Goal: Task Accomplishment & Management: Manage account settings

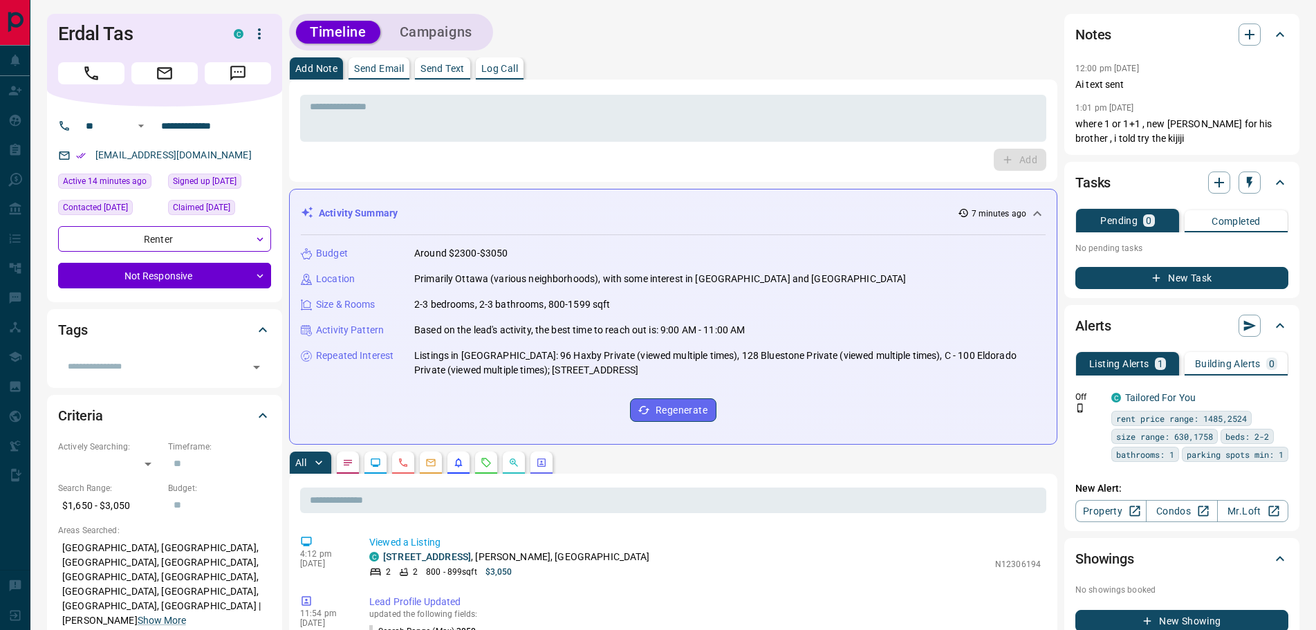
click at [351, 469] on button "button" at bounding box center [348, 463] width 22 height 22
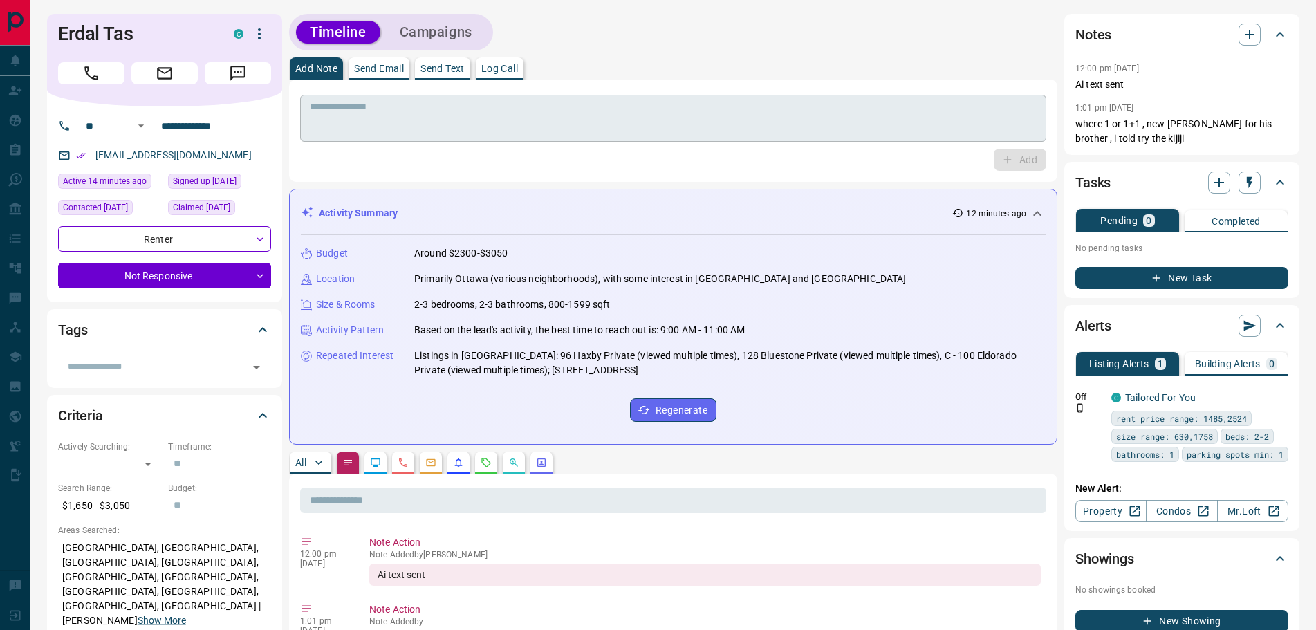
click at [366, 138] on div "* ​" at bounding box center [673, 118] width 746 height 47
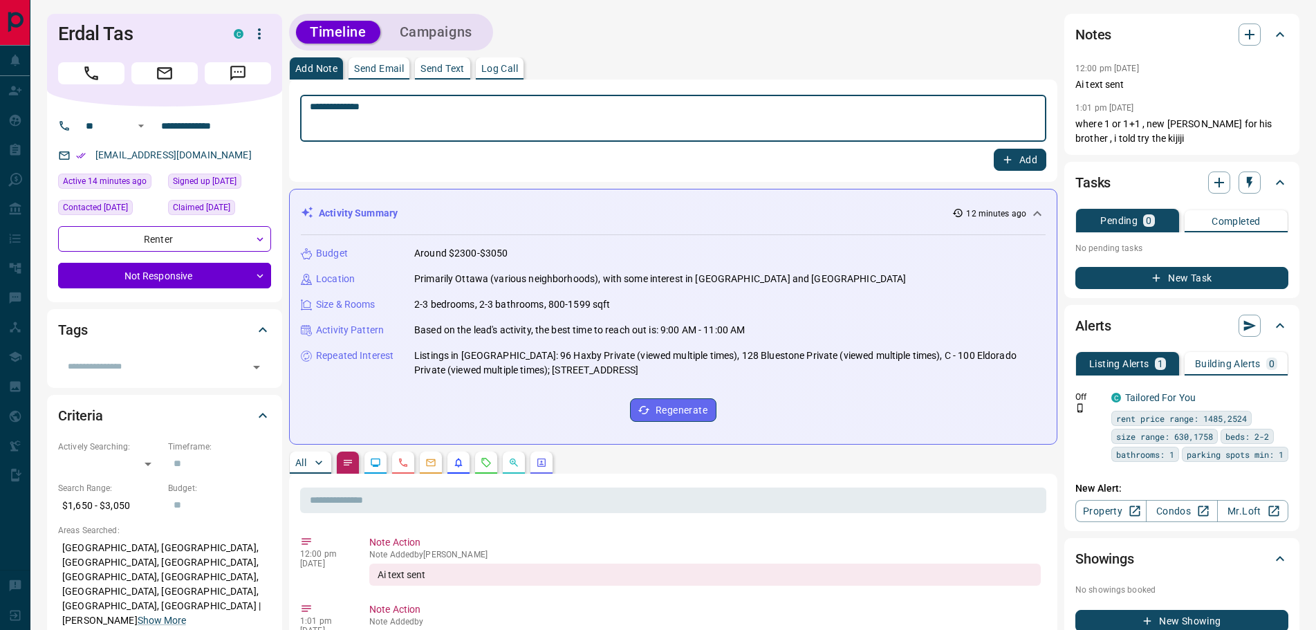
click at [338, 107] on textarea "**********" at bounding box center [673, 118] width 727 height 35
type textarea "**********"
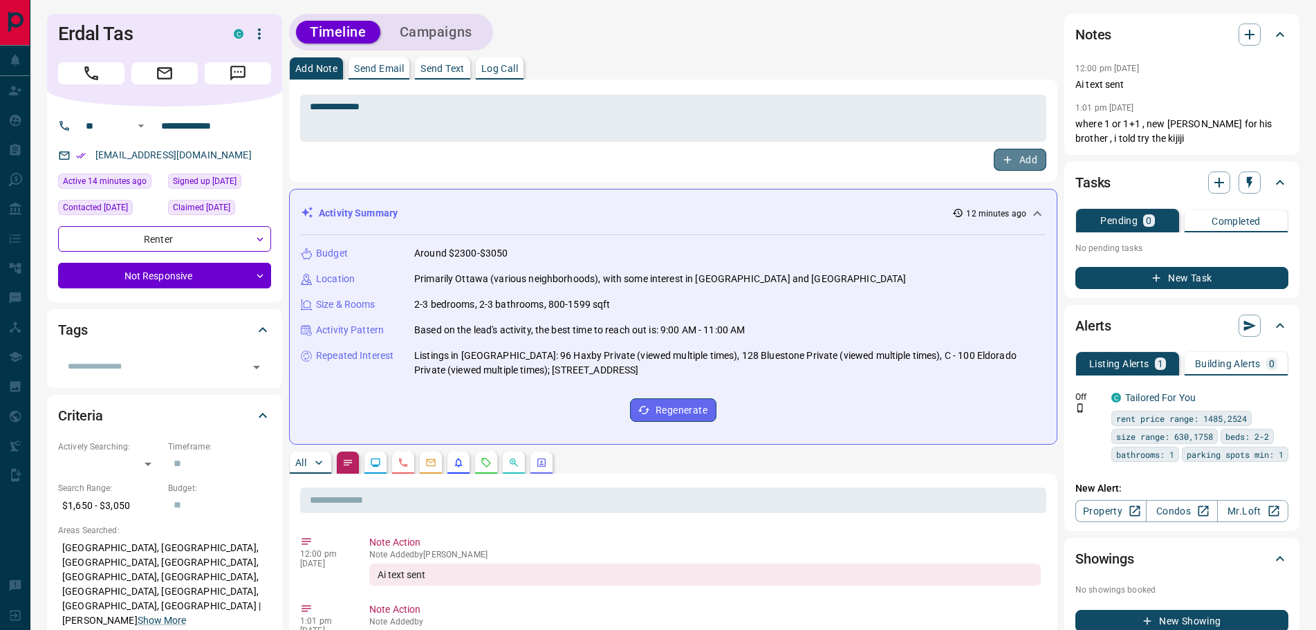
click at [1000, 159] on button "Add" at bounding box center [1020, 160] width 53 height 22
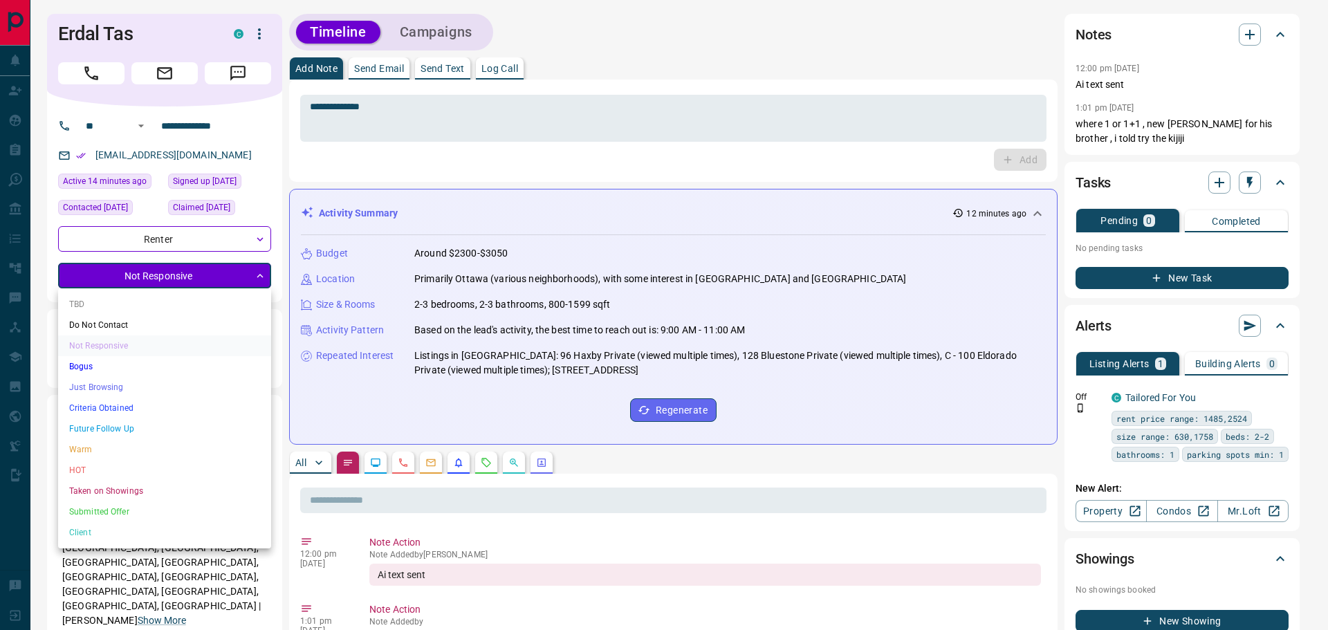
click at [82, 466] on li "HOT" at bounding box center [164, 470] width 213 height 21
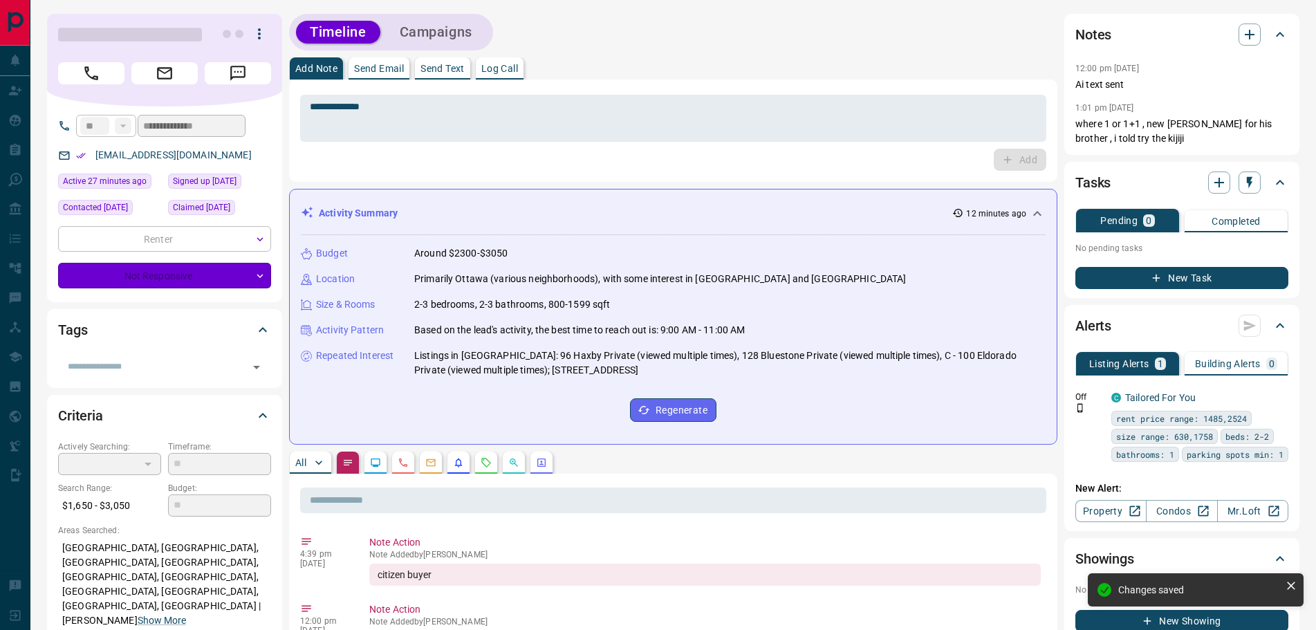
type input "*"
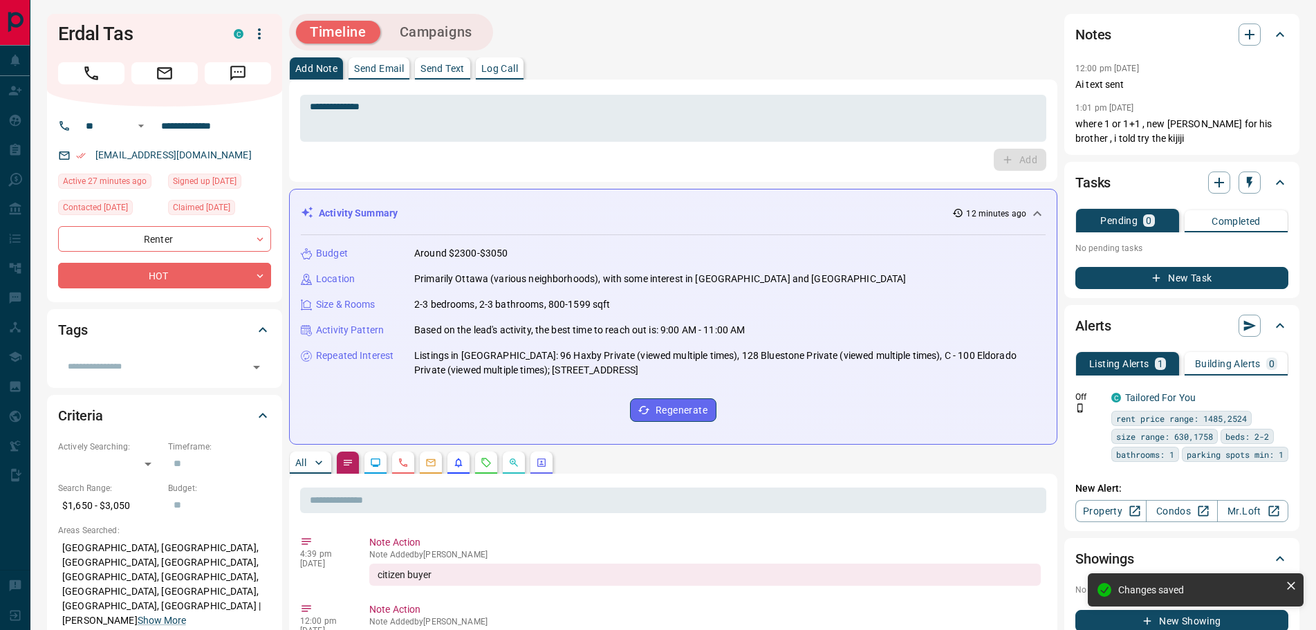
click at [510, 69] on p "Log Call" at bounding box center [499, 69] width 37 height 10
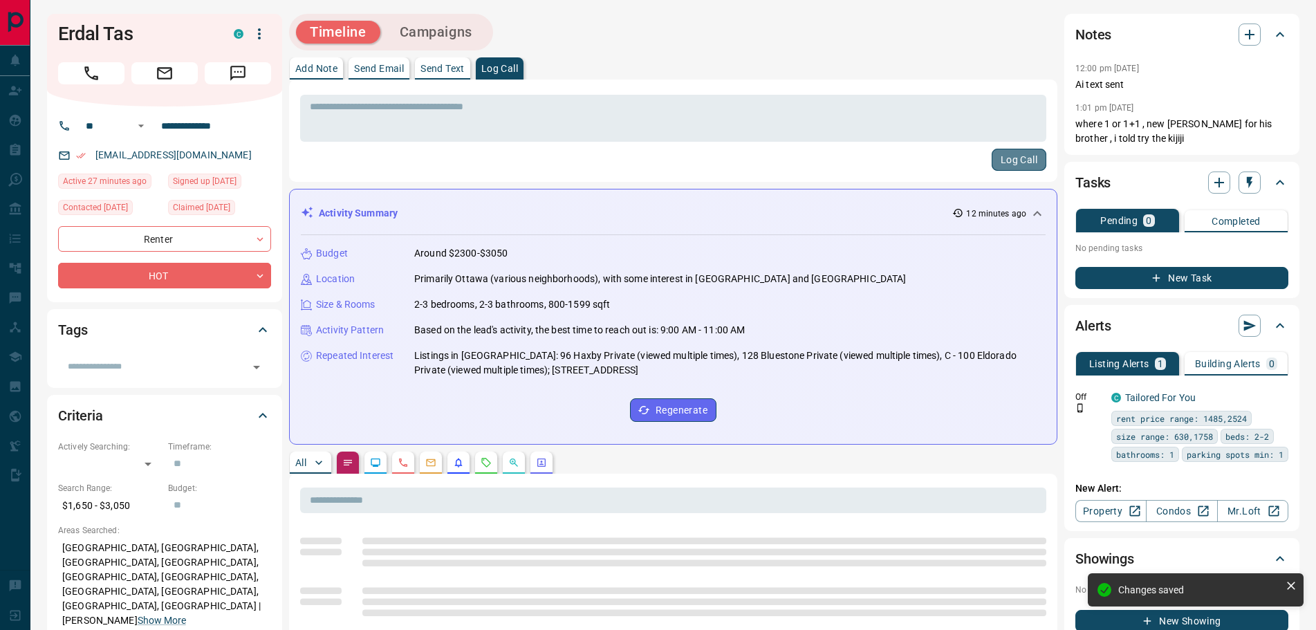
click at [1014, 155] on button "Log Call" at bounding box center [1019, 160] width 55 height 22
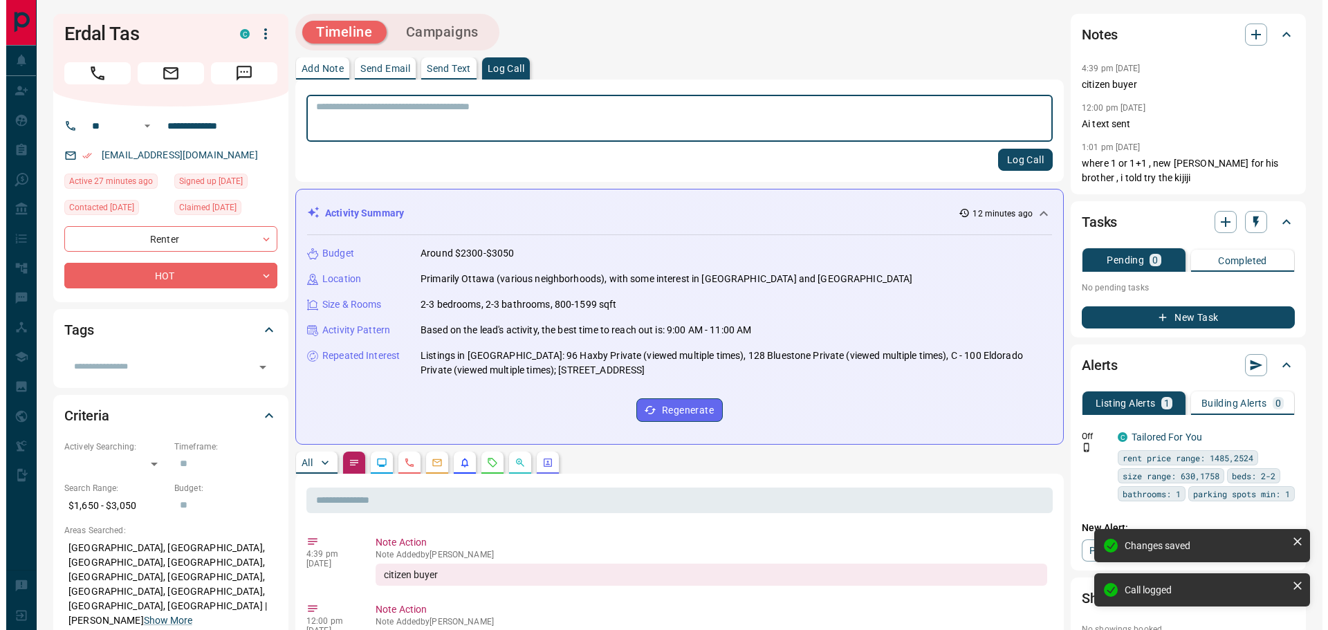
scroll to position [208, 0]
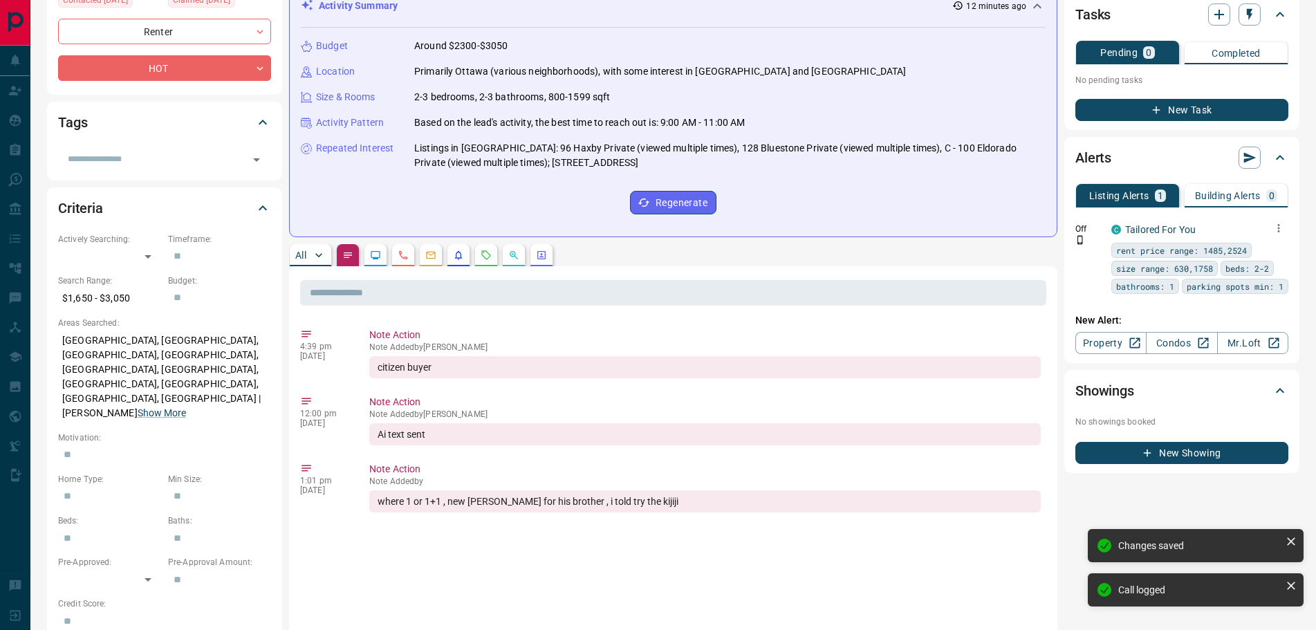
click at [1278, 230] on icon "button" at bounding box center [1279, 228] width 12 height 12
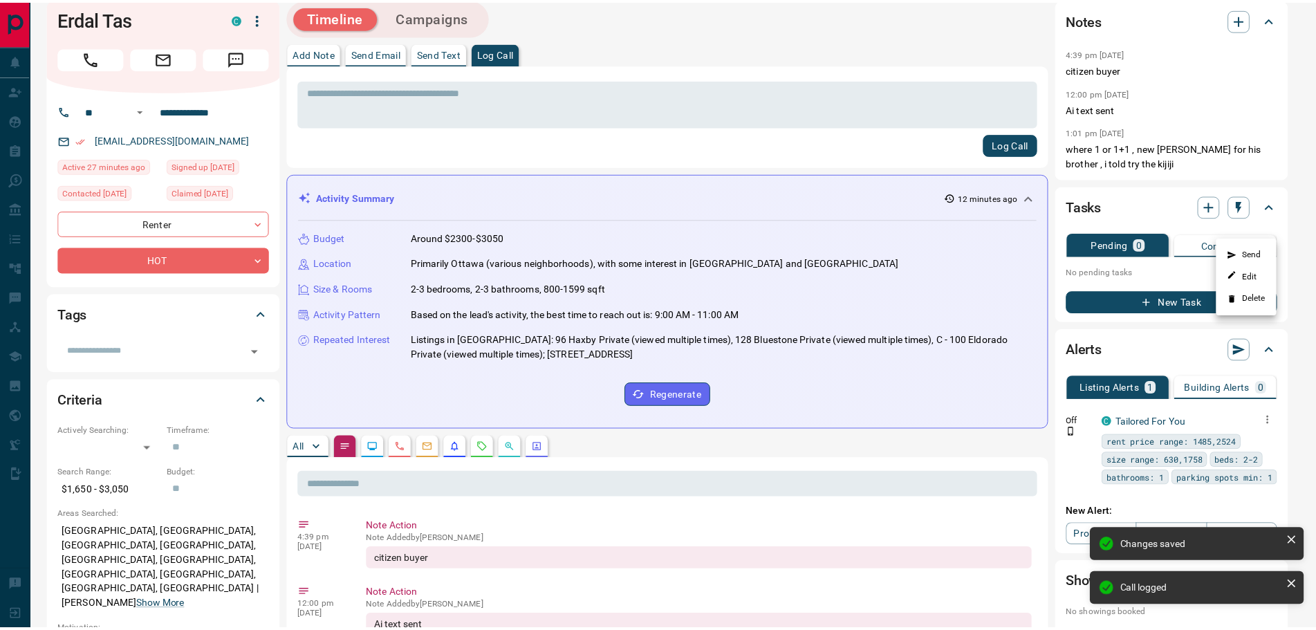
scroll to position [0, 0]
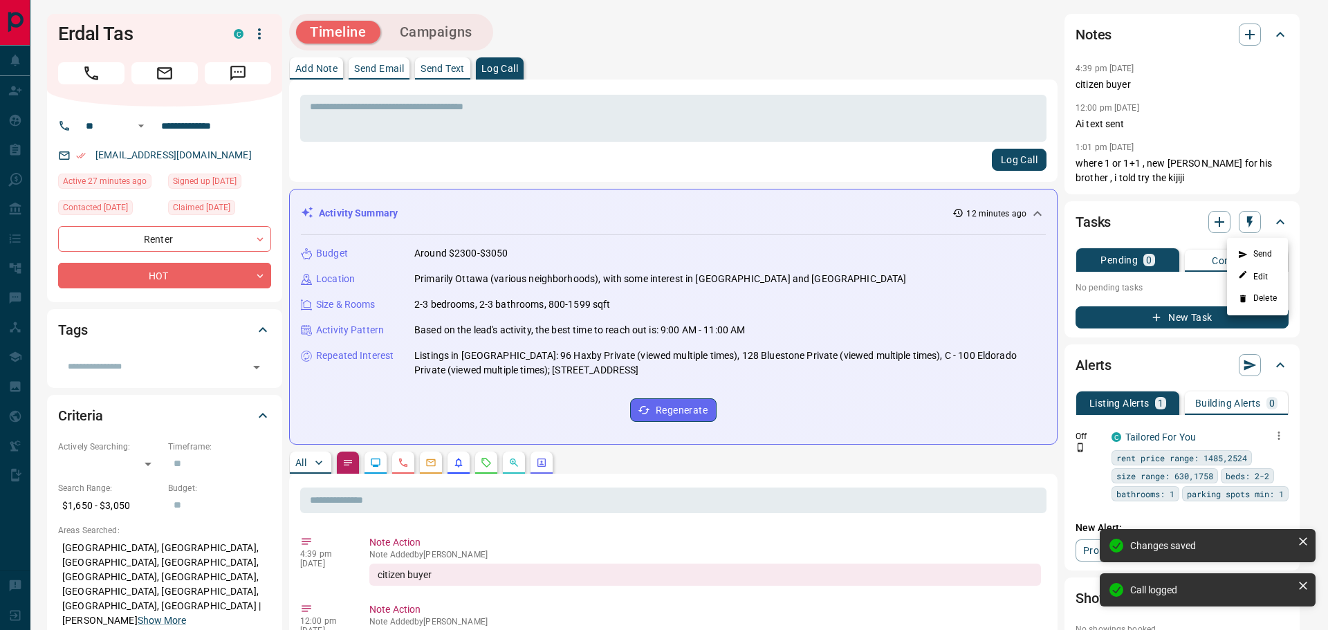
click at [1247, 298] on icon at bounding box center [1243, 299] width 10 height 10
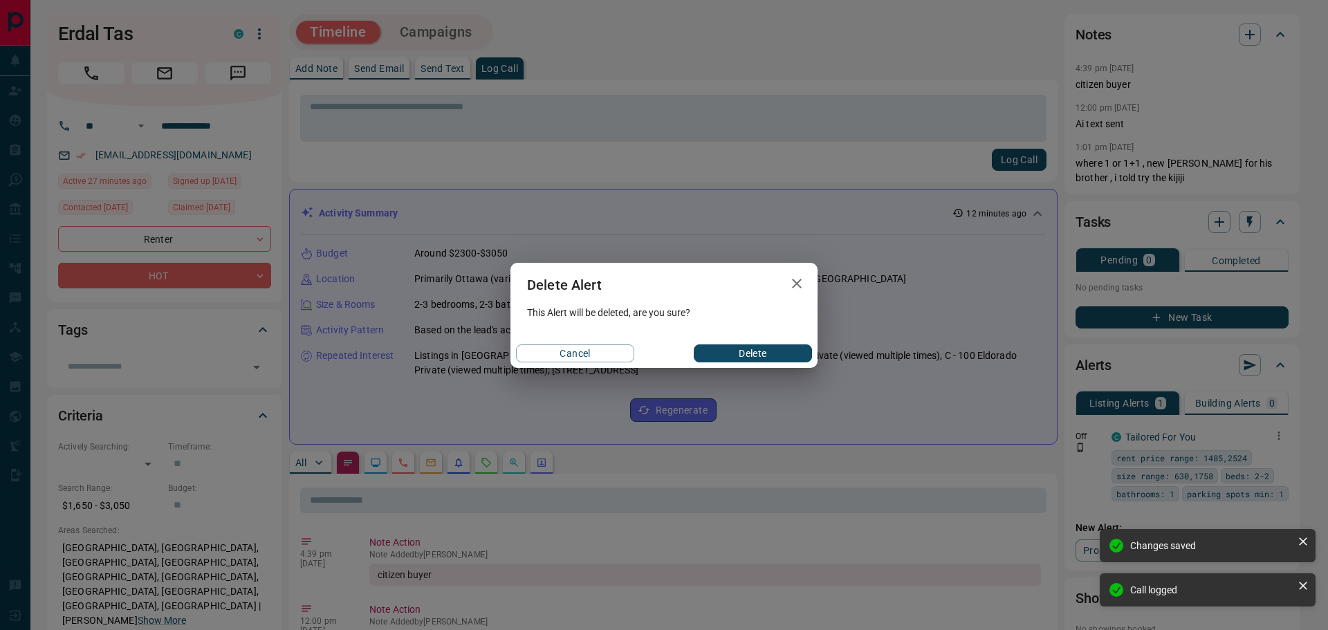
click at [746, 350] on button "Delete" at bounding box center [753, 354] width 118 height 18
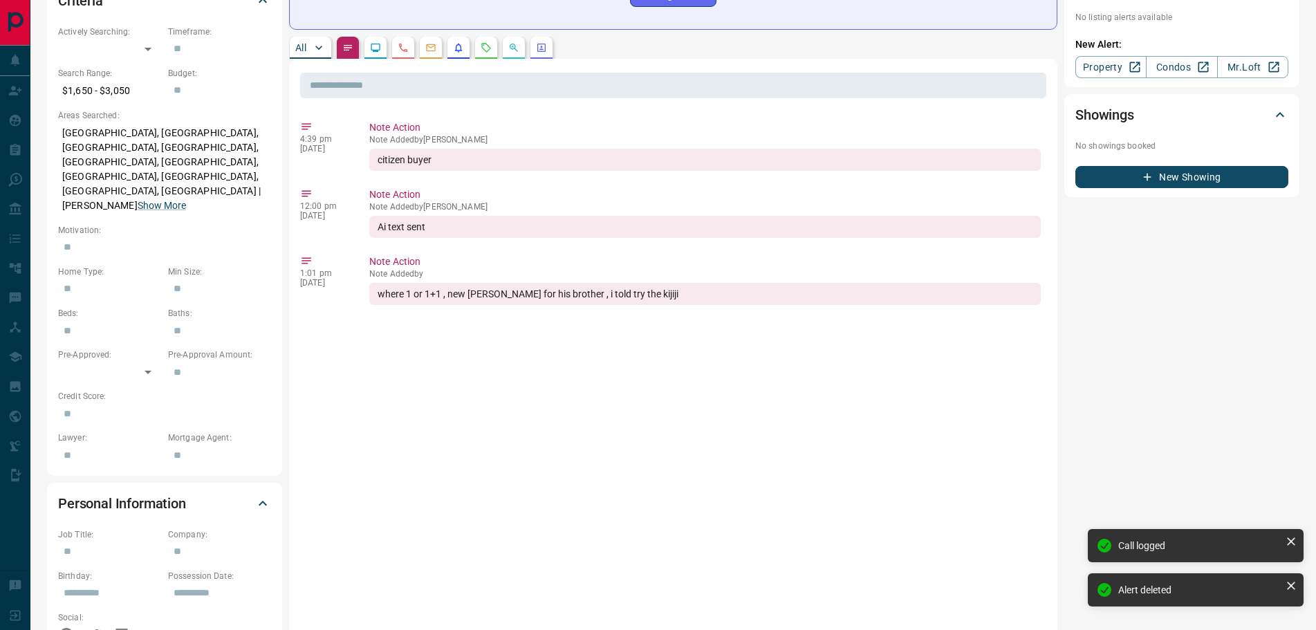
scroll to position [346, 0]
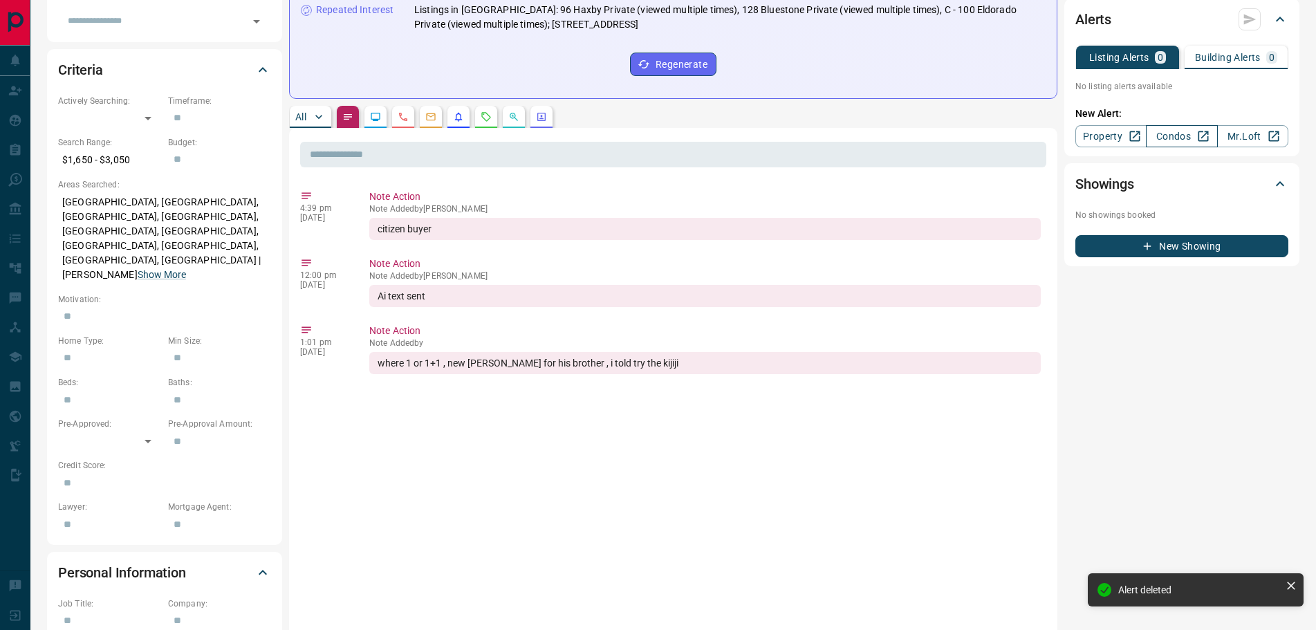
click at [1182, 133] on link "Condos" at bounding box center [1181, 136] width 71 height 22
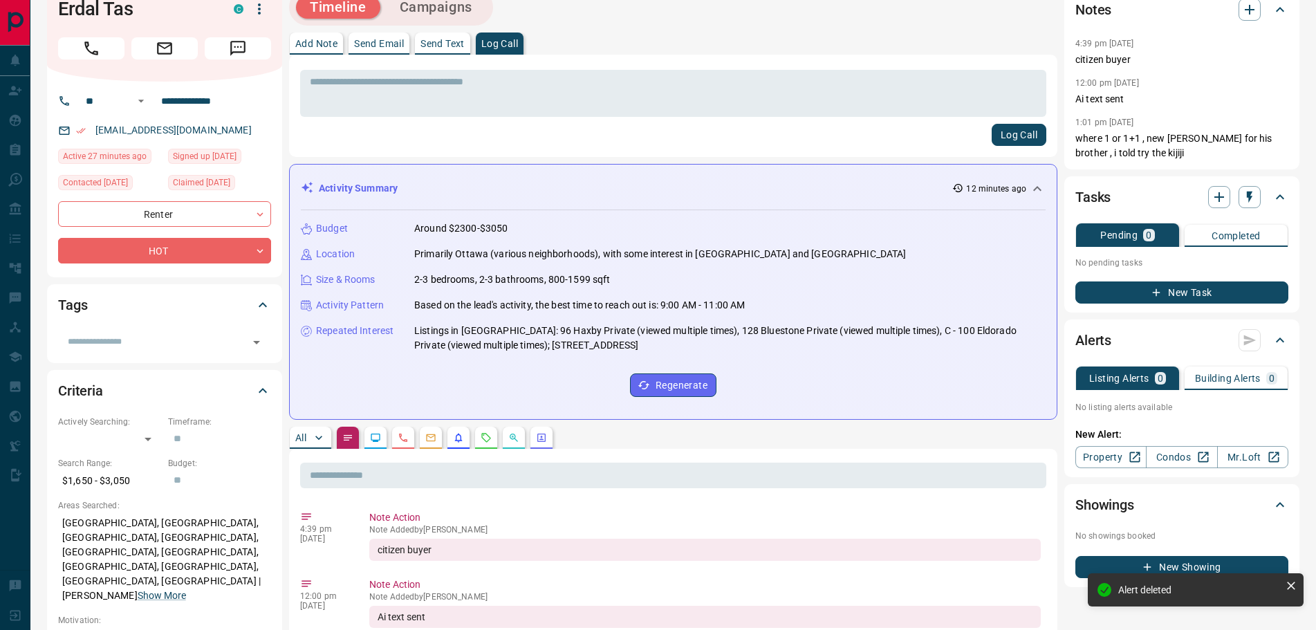
scroll to position [0, 0]
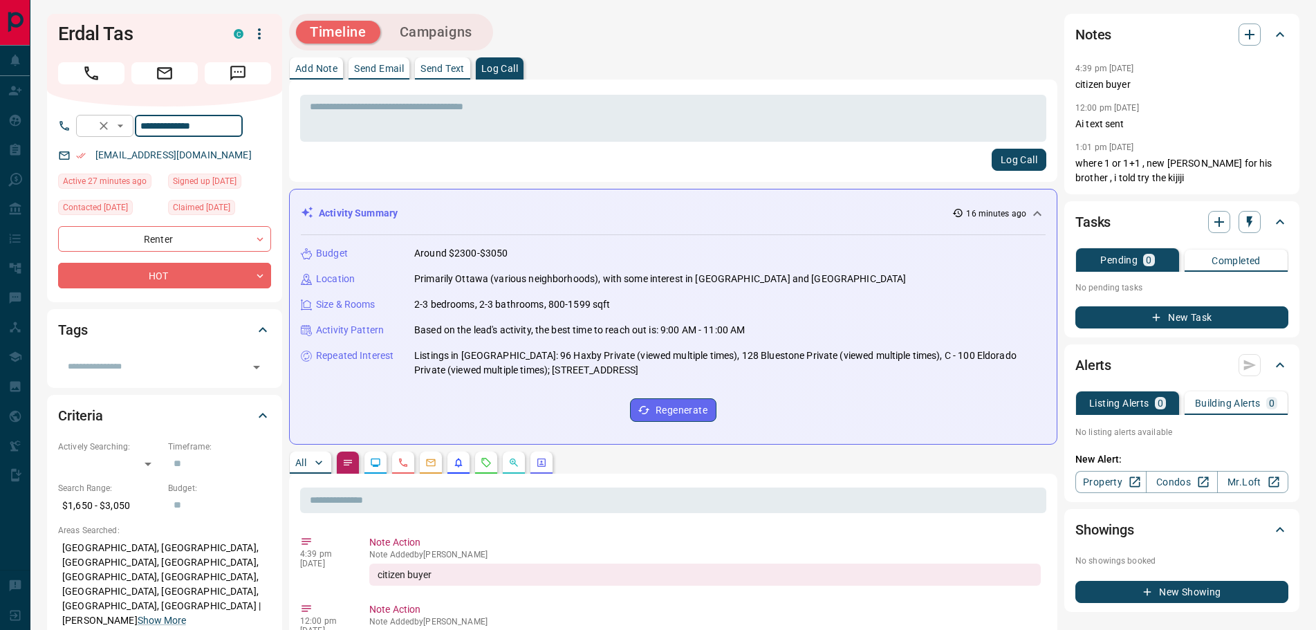
drag, startPoint x: 229, startPoint y: 124, endPoint x: 152, endPoint y: 122, distance: 76.8
click at [152, 122] on div "**********" at bounding box center [159, 126] width 167 height 22
click at [425, 161] on div "Log Call" at bounding box center [673, 160] width 746 height 22
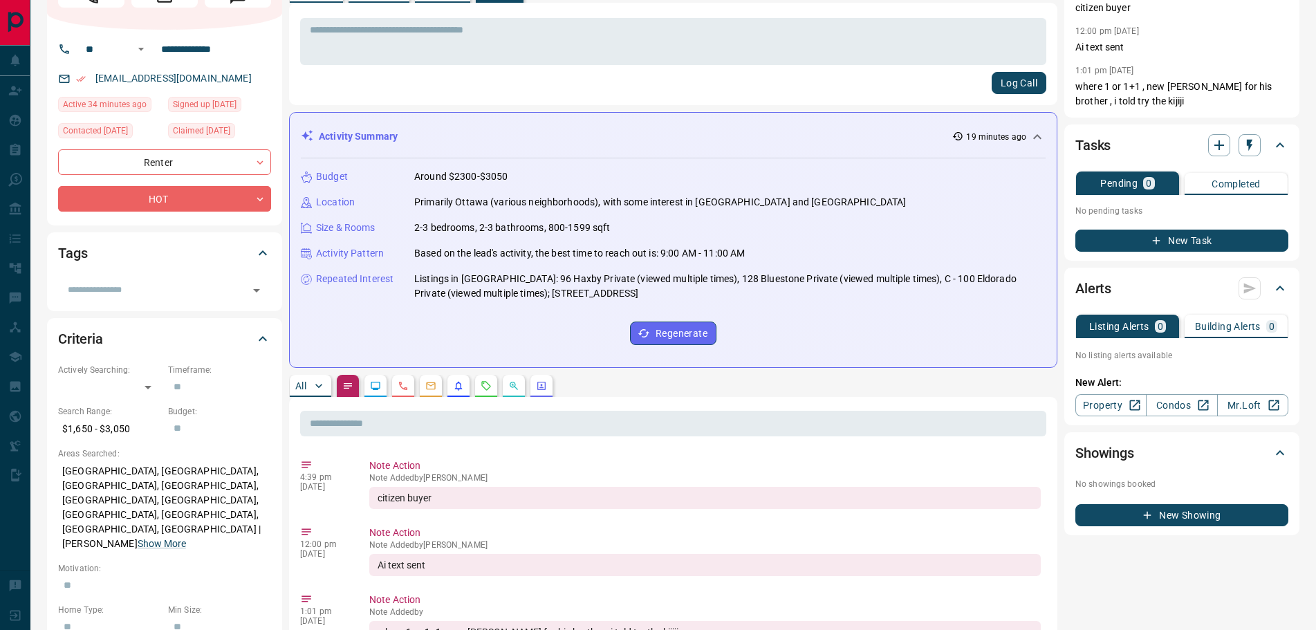
scroll to position [208, 0]
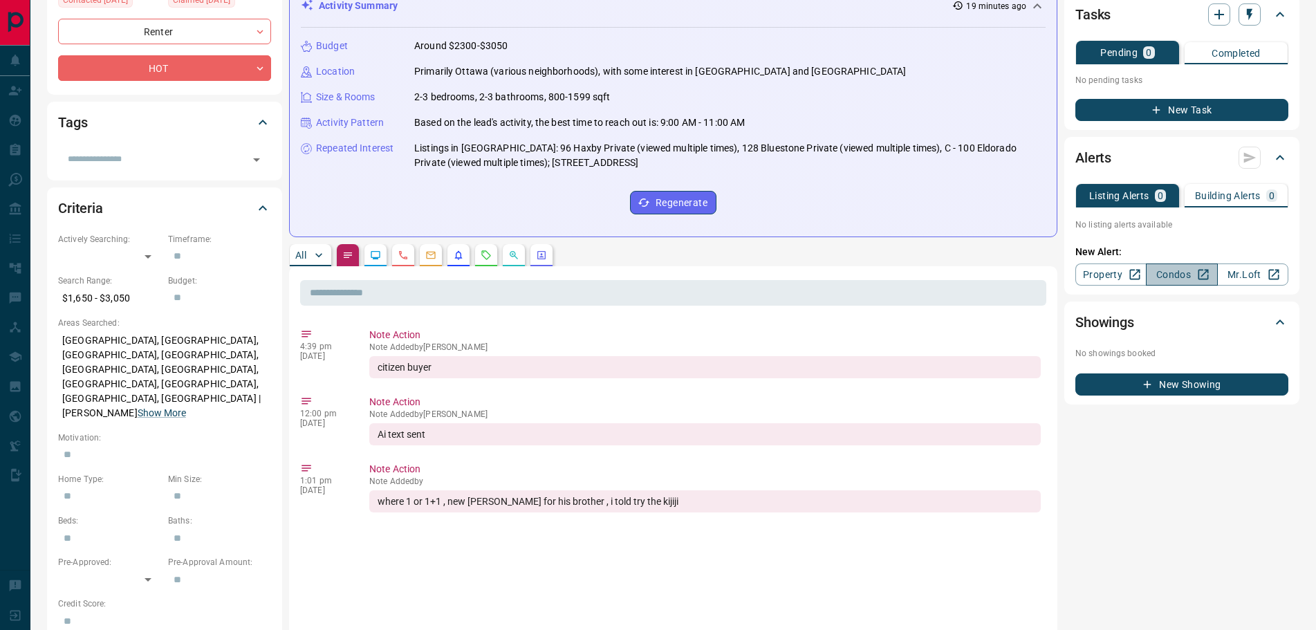
click at [1172, 274] on link "Condos" at bounding box center [1181, 275] width 71 height 22
